Goal: Task Accomplishment & Management: Manage account settings

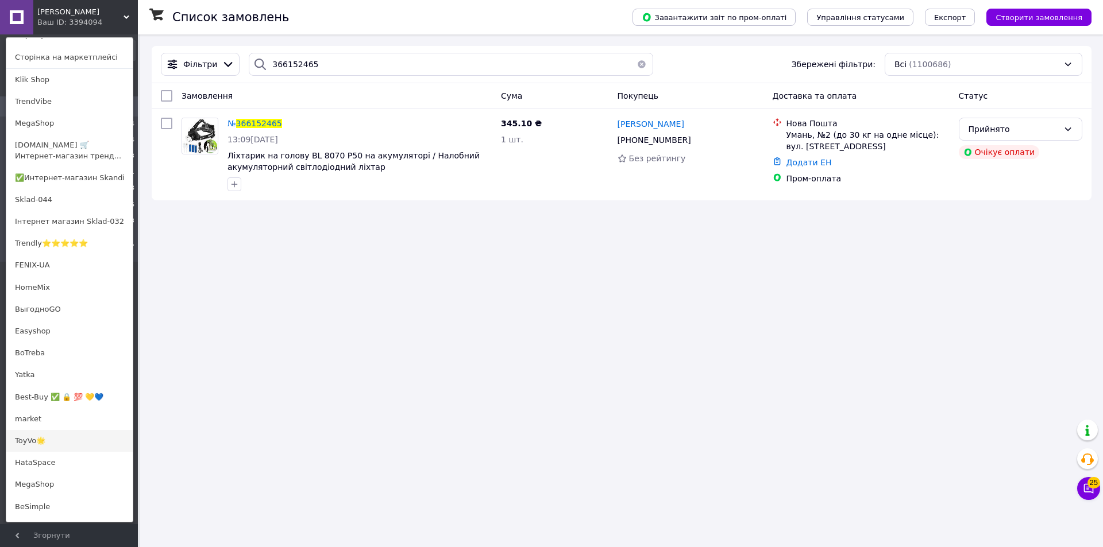
scroll to position [36, 0]
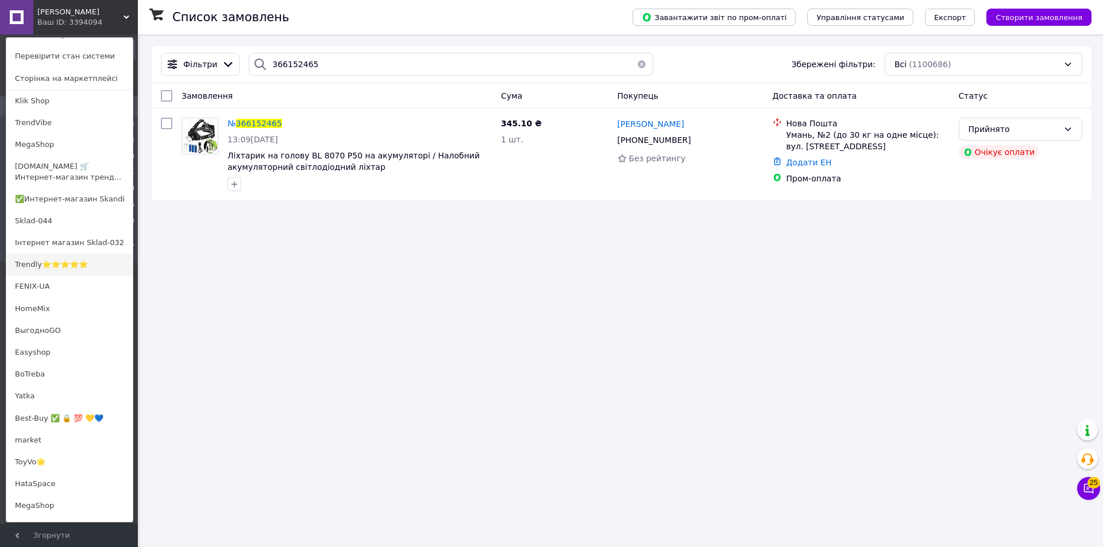
click at [37, 261] on link "Trendly⭐⭐⭐⭐⭐" at bounding box center [69, 265] width 126 height 22
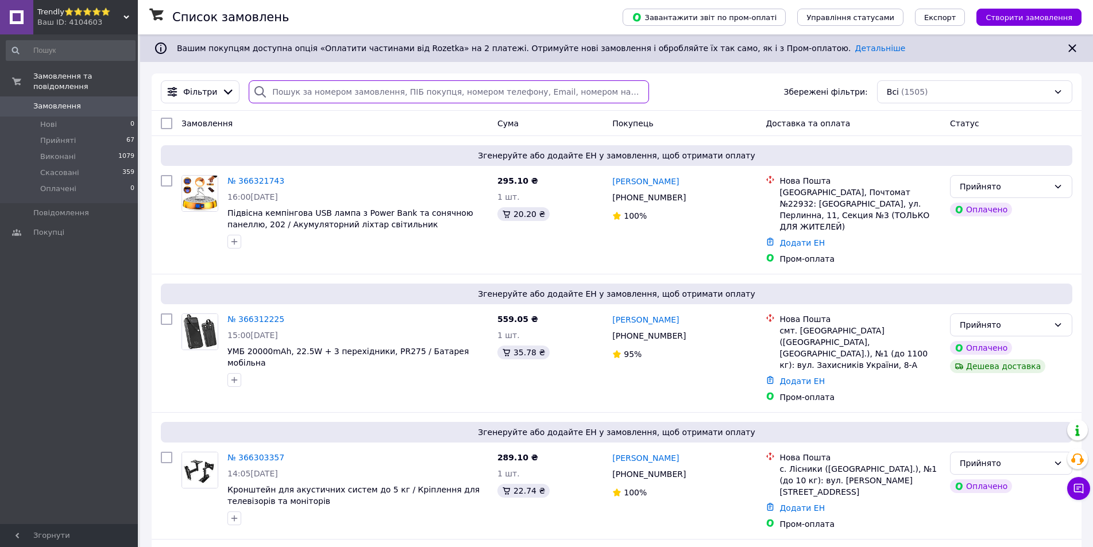
click at [330, 93] on input "search" at bounding box center [449, 91] width 400 height 23
paste input "365886633"
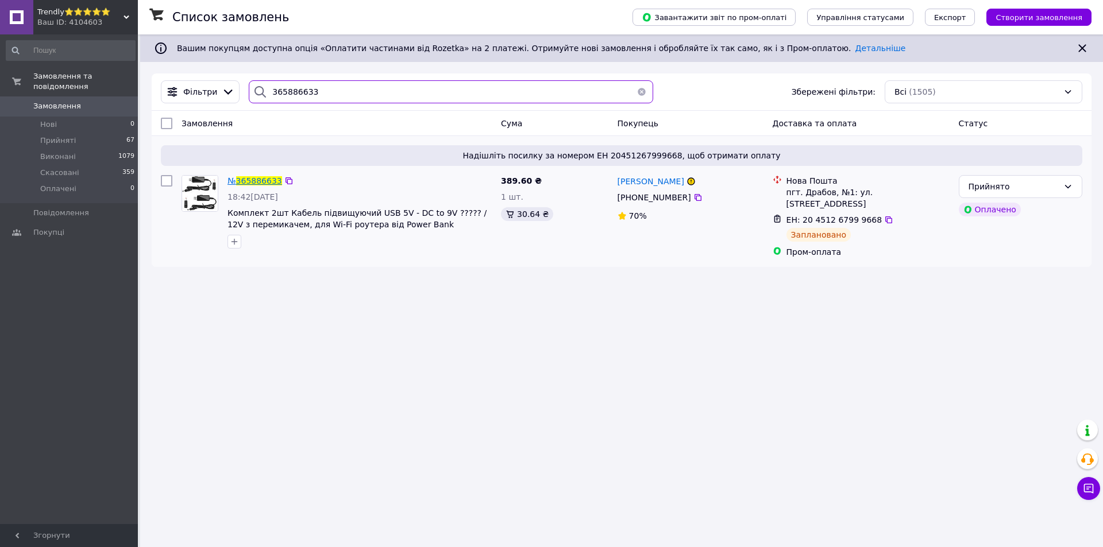
type input "365886633"
click at [258, 182] on span "365886633" at bounding box center [259, 180] width 46 height 9
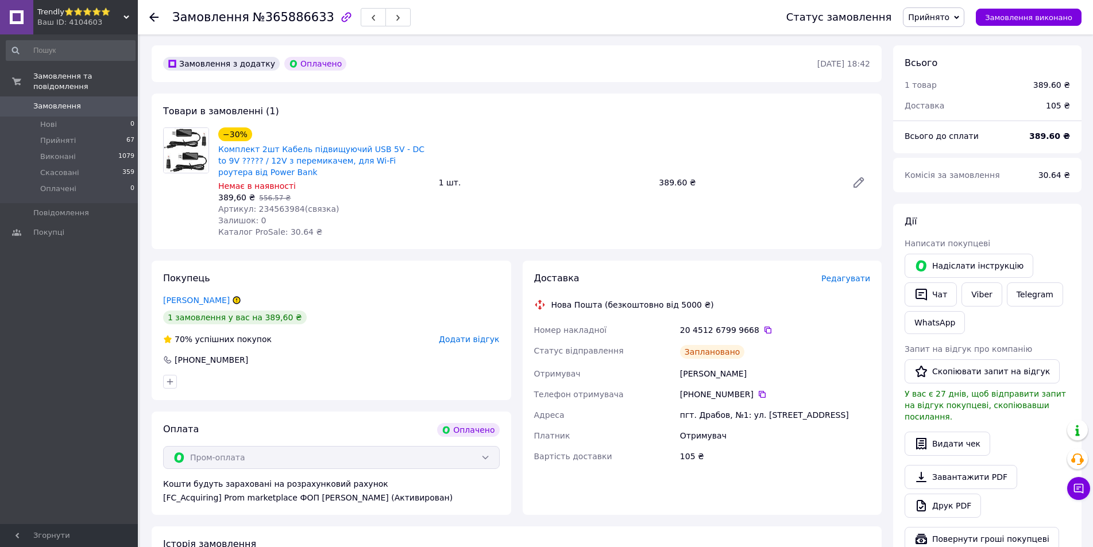
scroll to position [172, 0]
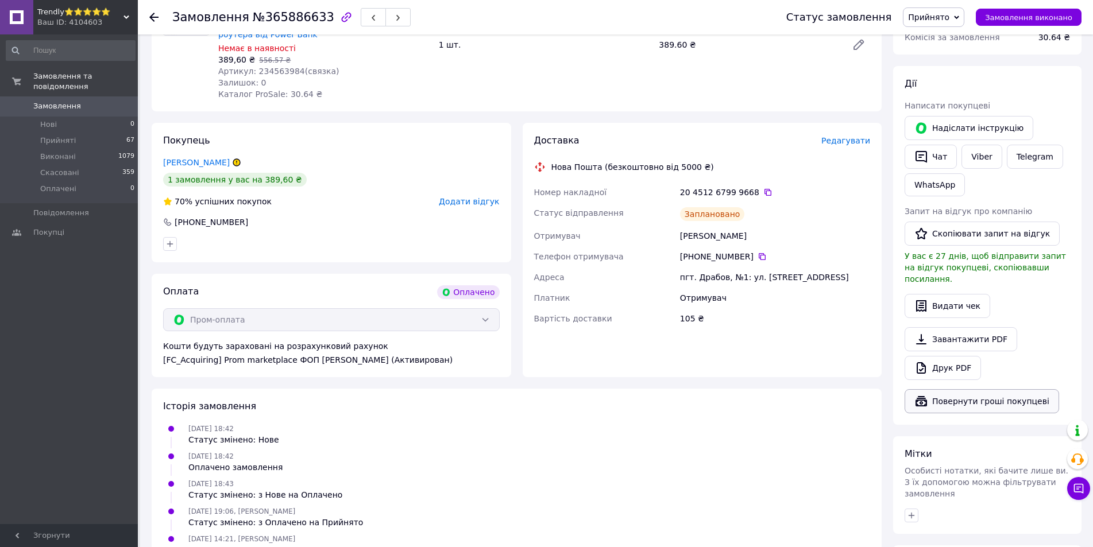
click at [962, 391] on button "Повернути гроші покупцеві" at bounding box center [982, 401] width 155 height 24
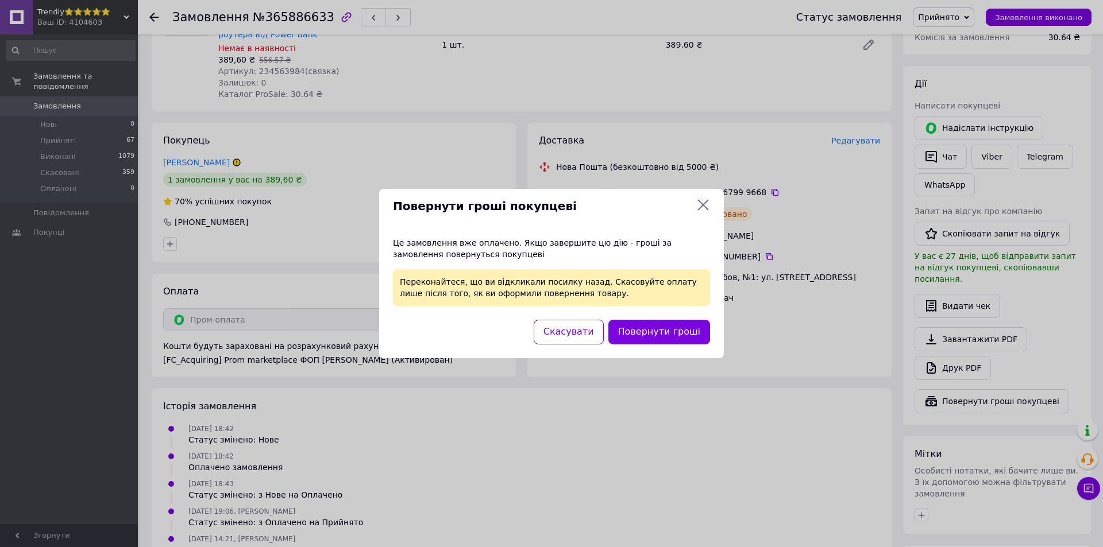
click at [701, 202] on icon at bounding box center [703, 205] width 14 height 14
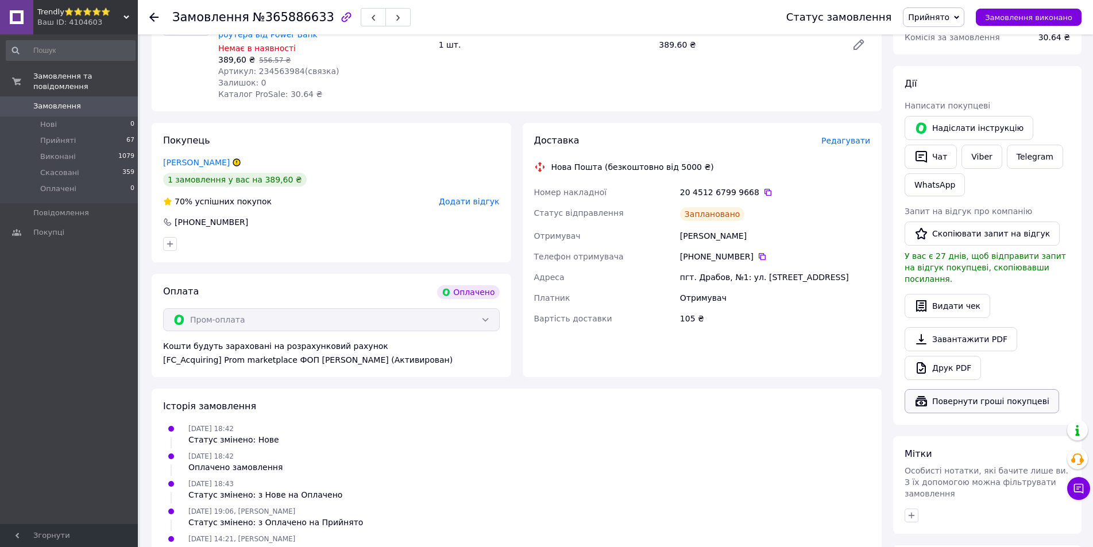
click at [936, 389] on button "Повернути гроші покупцеві" at bounding box center [982, 401] width 155 height 24
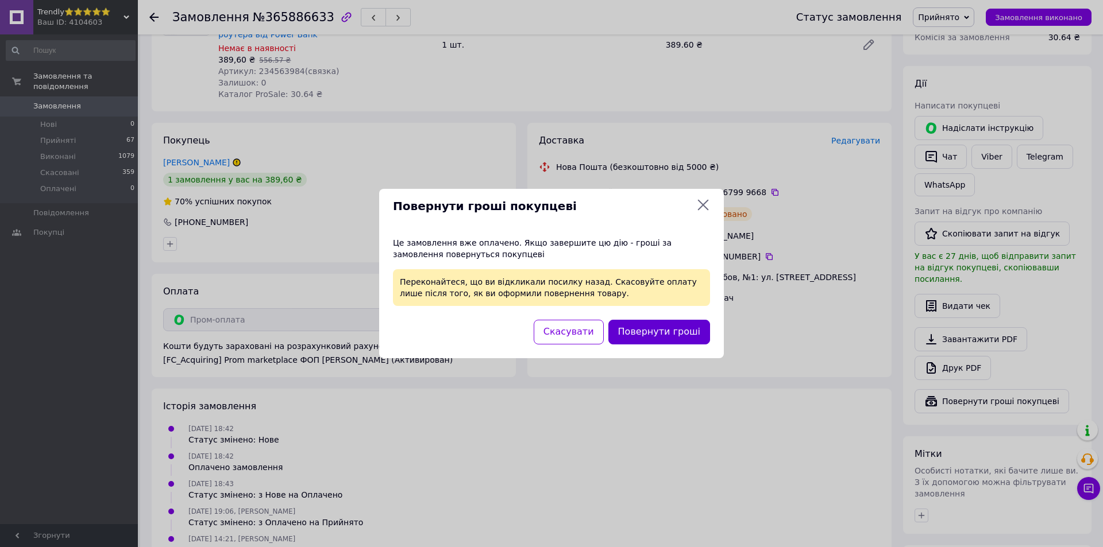
click at [653, 331] on button "Повернути гроші" at bounding box center [659, 332] width 102 height 25
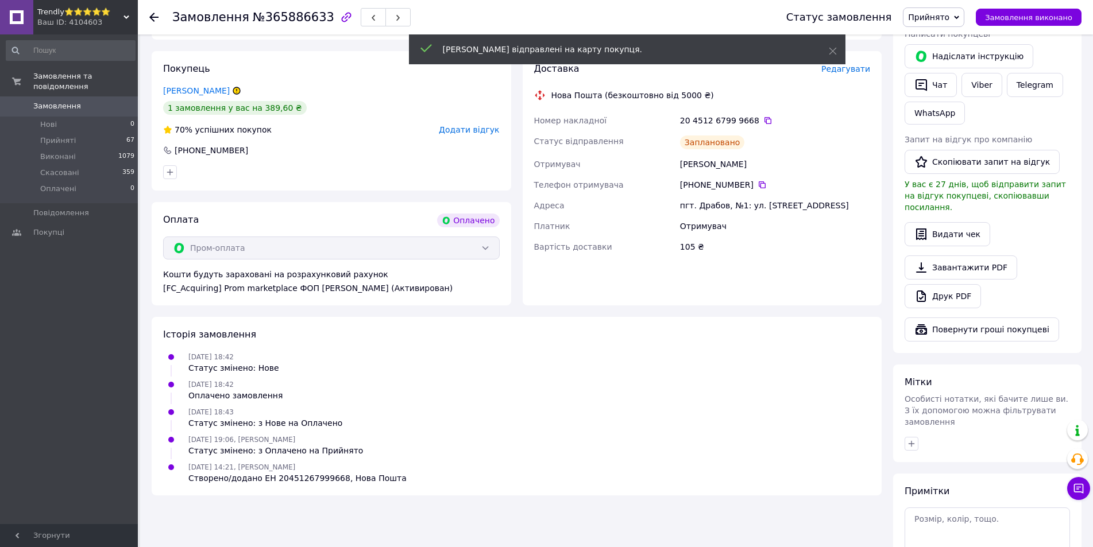
scroll to position [311, 0]
